Goal: Task Accomplishment & Management: Manage account settings

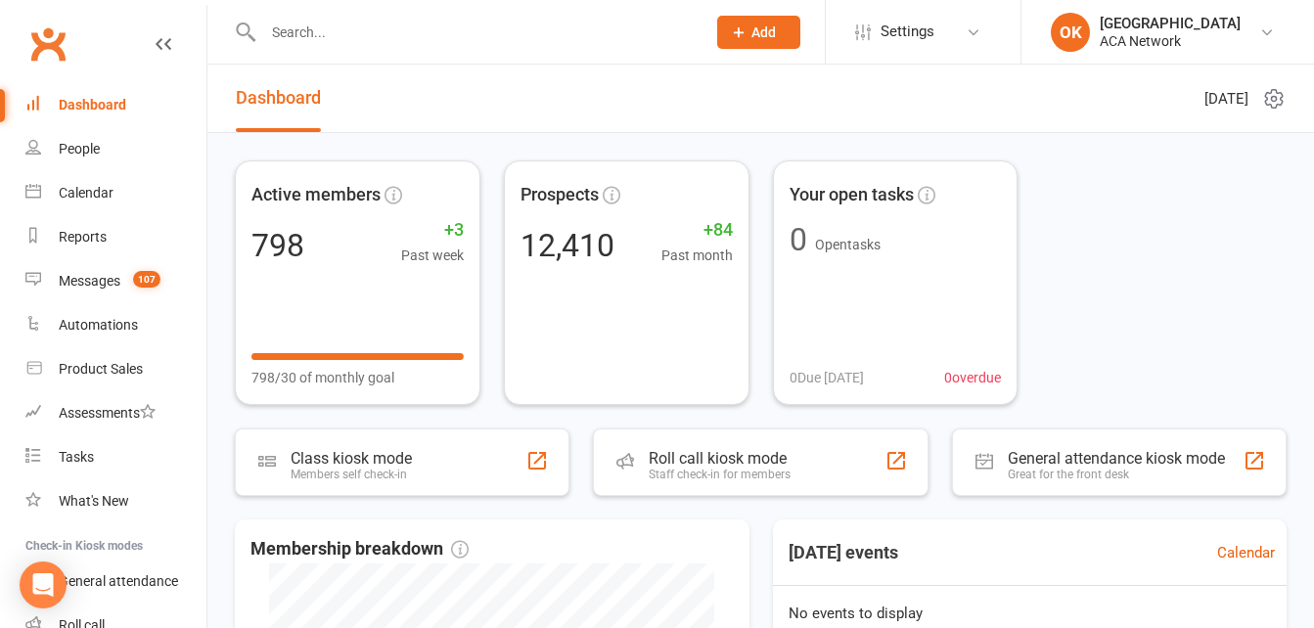
click at [333, 39] on input "text" at bounding box center [474, 32] width 434 height 27
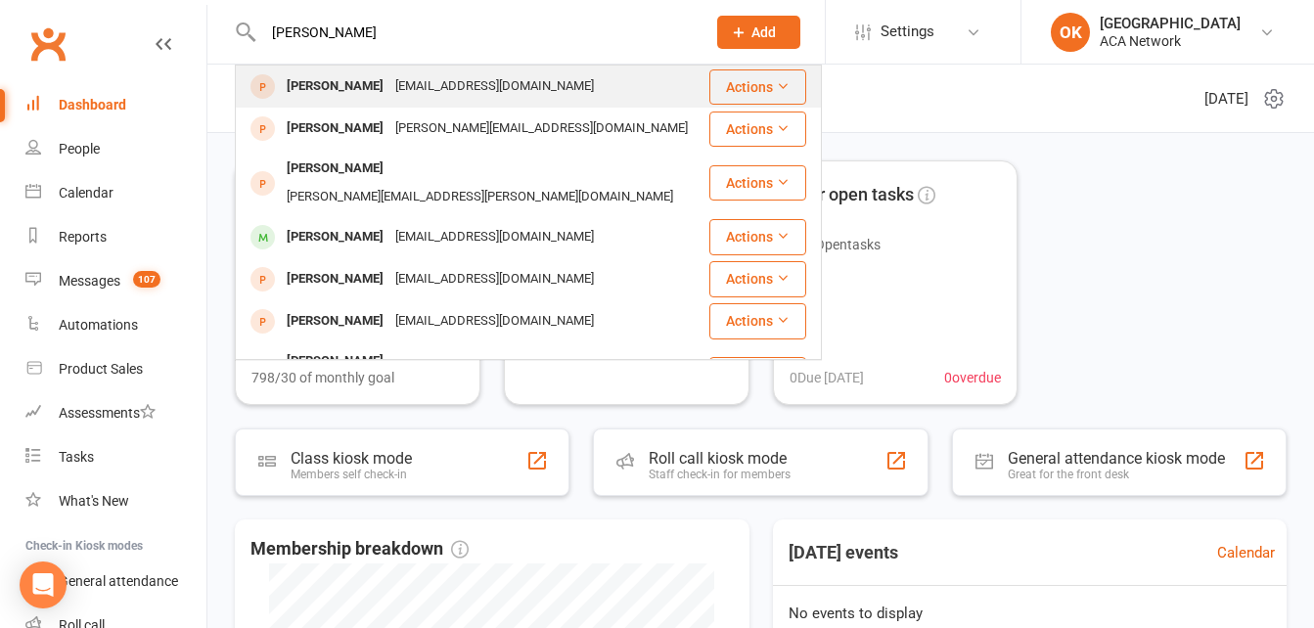
type input "[PERSON_NAME]"
click at [443, 82] on div "[EMAIL_ADDRESS][DOMAIN_NAME]" at bounding box center [494, 86] width 210 height 28
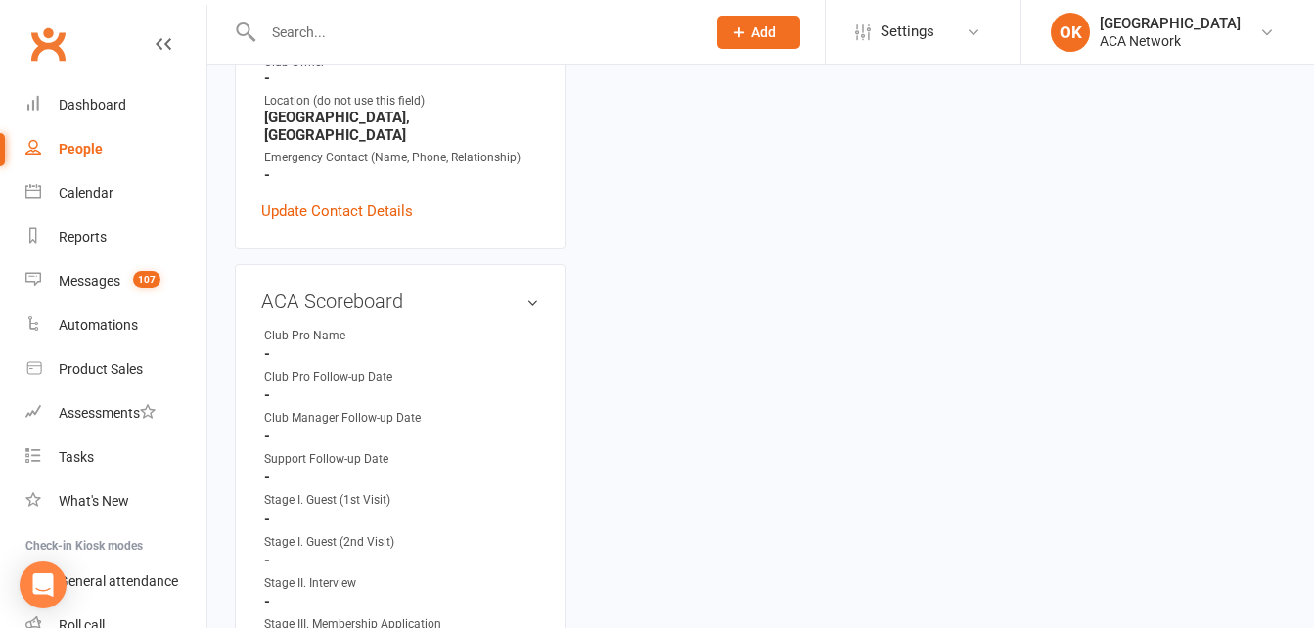
scroll to position [587, 0]
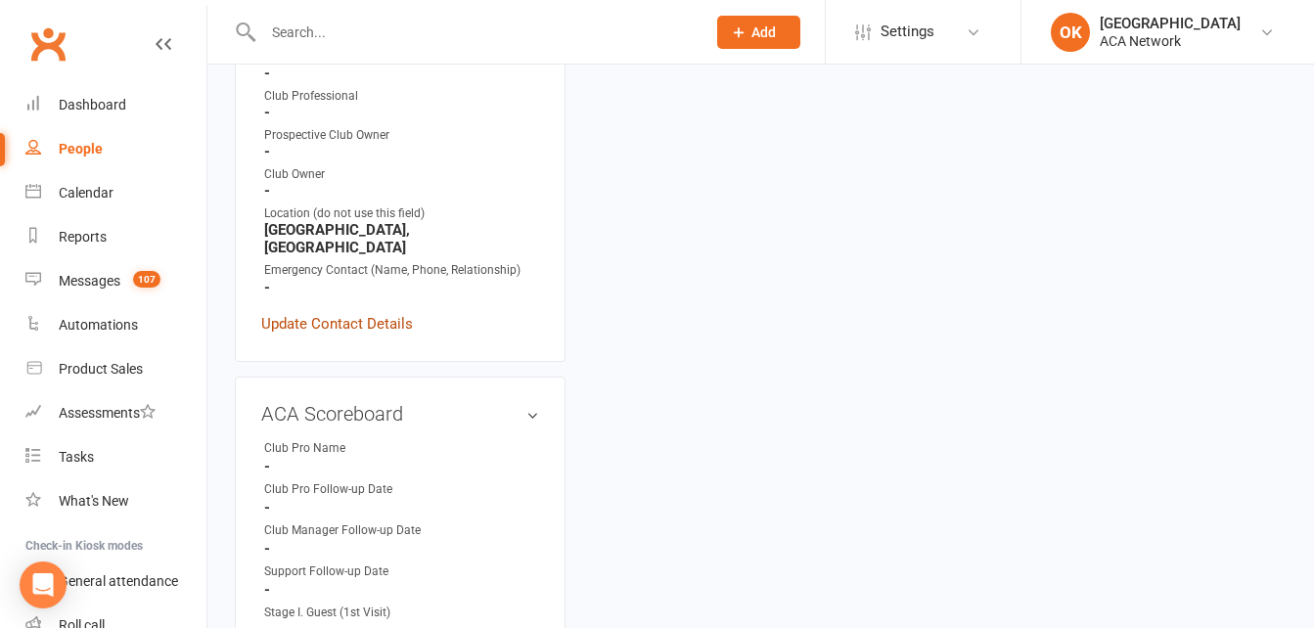
click at [351, 312] on link "Update Contact Details" at bounding box center [337, 323] width 152 height 23
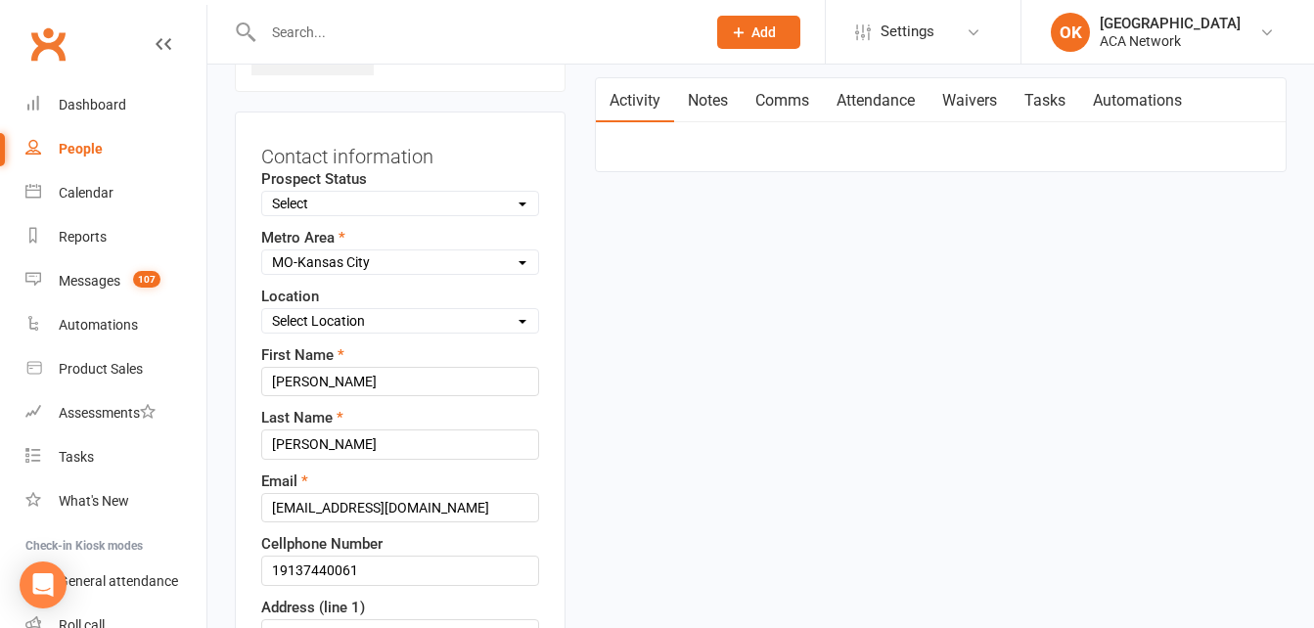
scroll to position [288, 0]
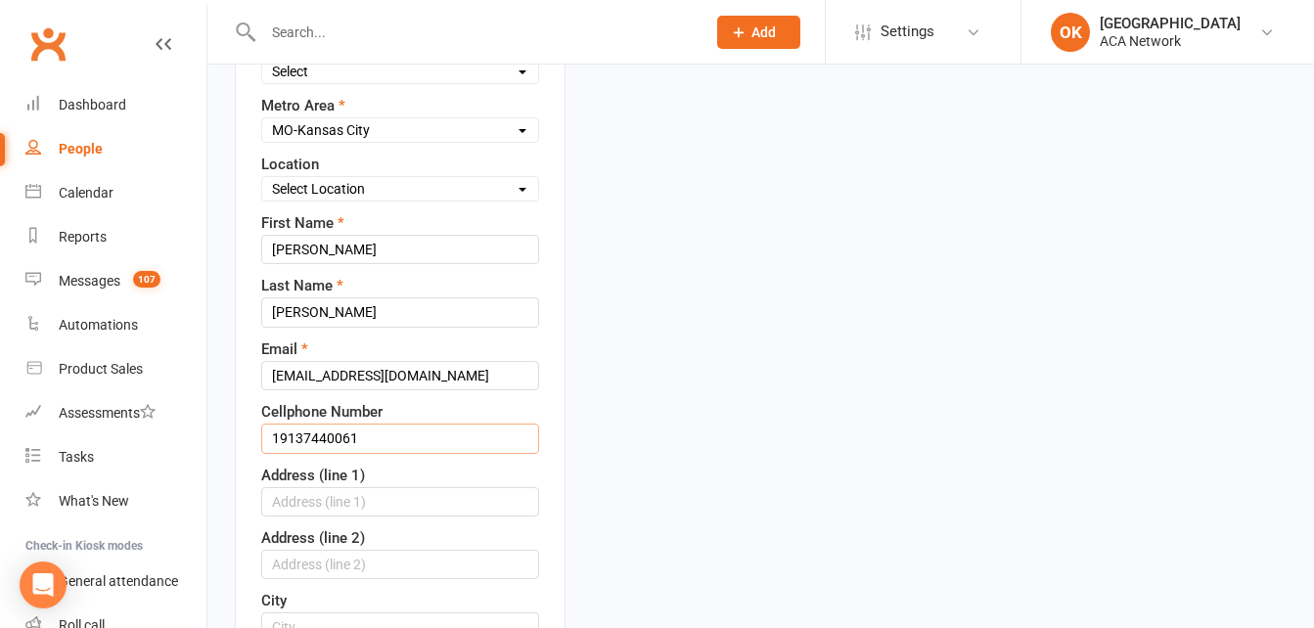
click at [302, 439] on input "19137440061" at bounding box center [400, 438] width 278 height 29
click at [280, 446] on input "[PHONE_NUMBER]" at bounding box center [400, 438] width 278 height 29
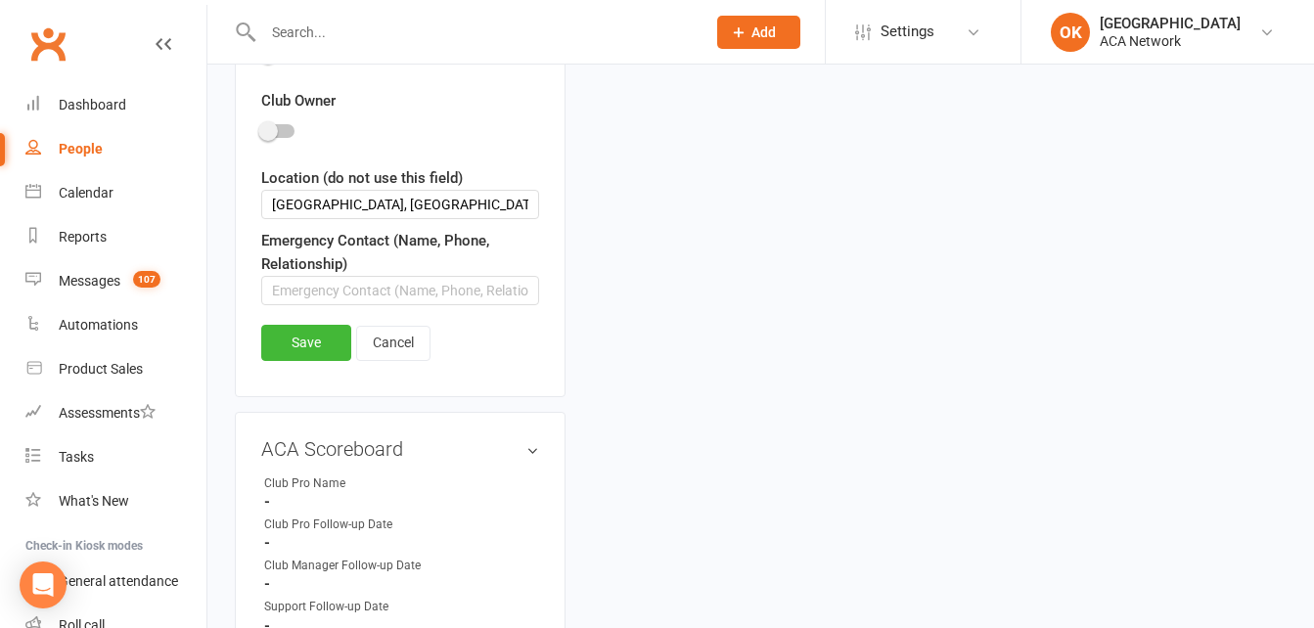
scroll to position [1560, 0]
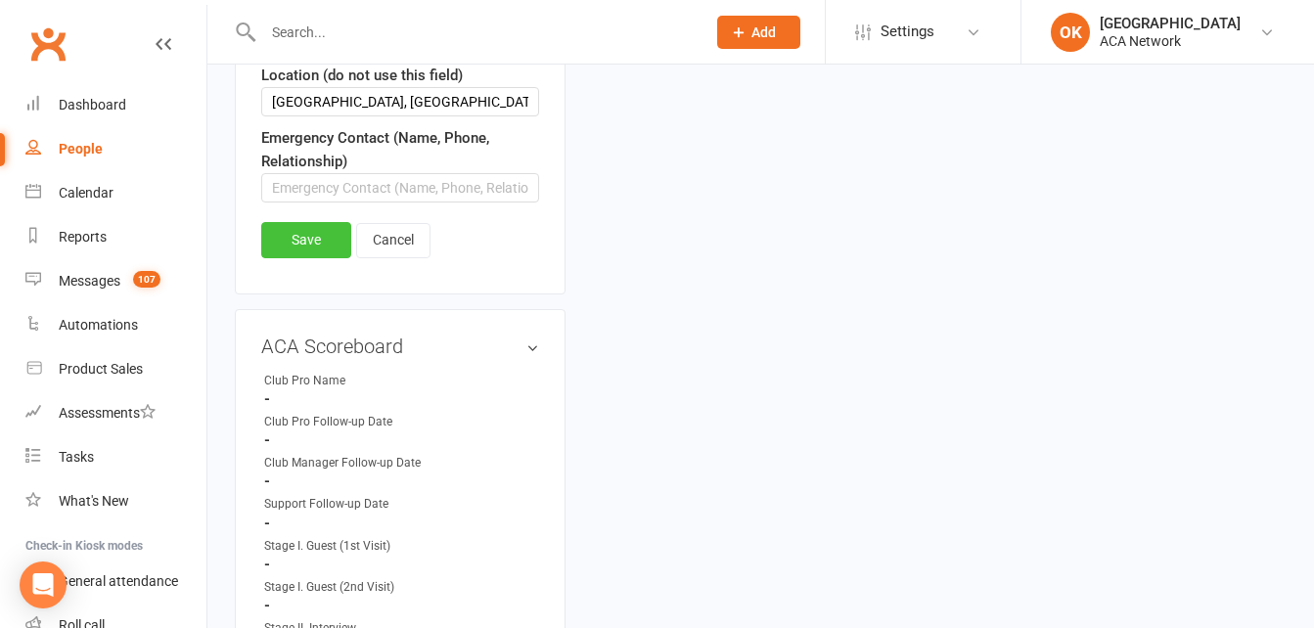
type input "[PHONE_NUMBER]"
click at [308, 230] on link "Save" at bounding box center [306, 239] width 90 height 35
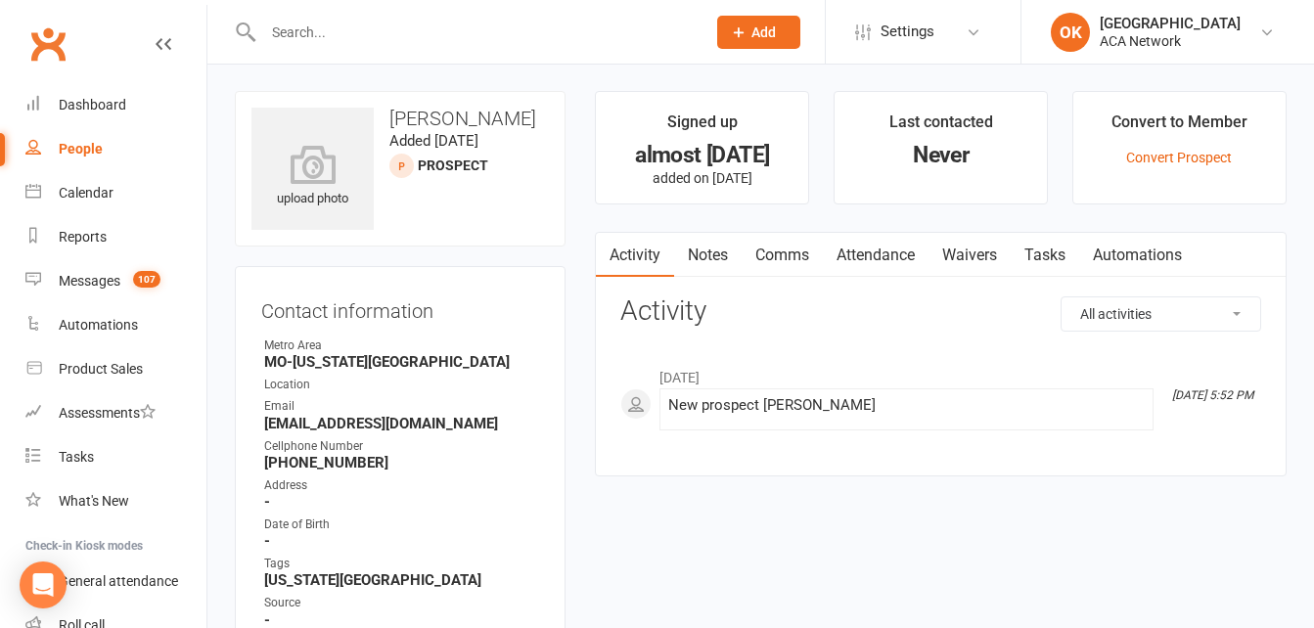
scroll to position [0, 0]
